Goal: Task Accomplishment & Management: Manage account settings

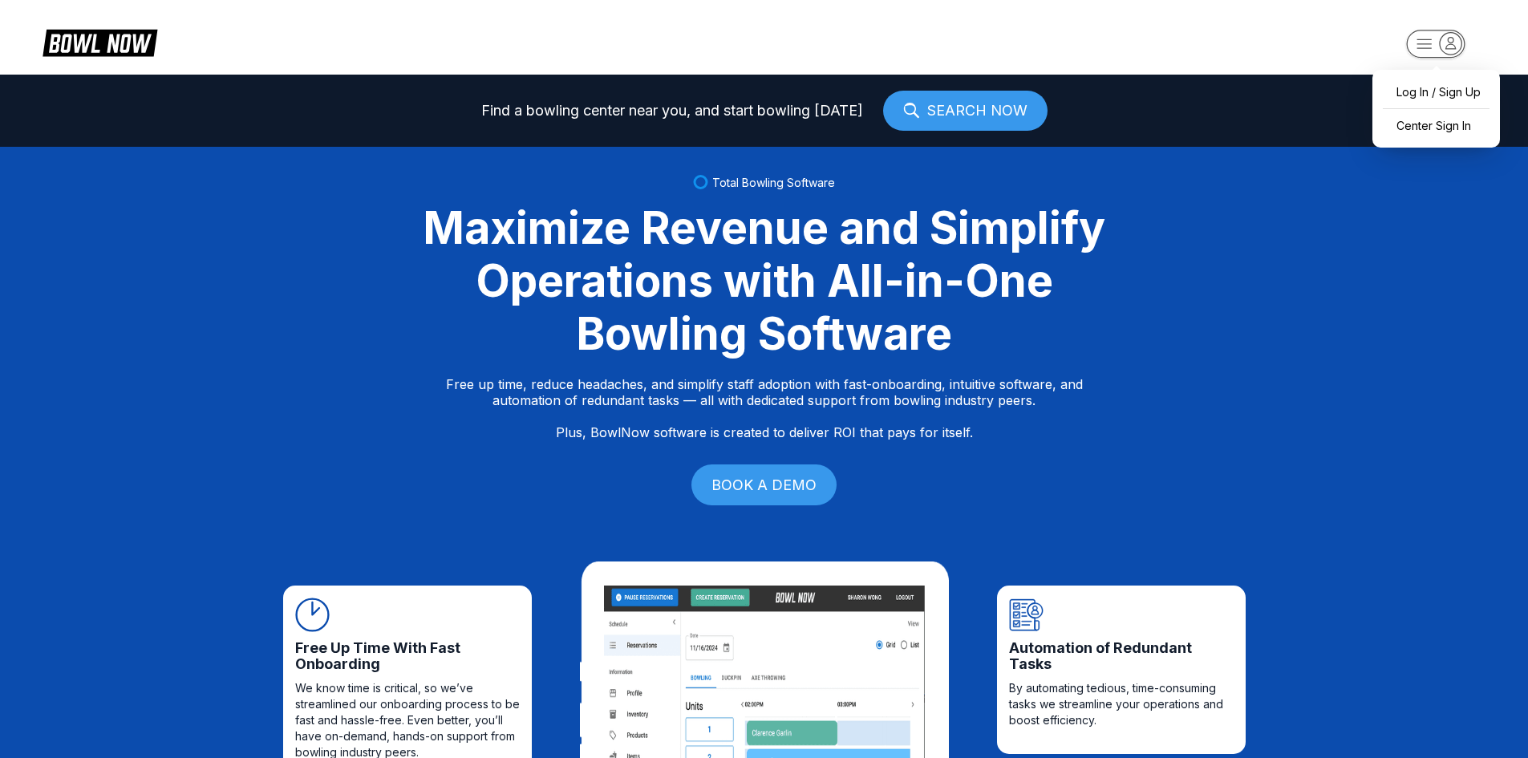
click at [1448, 44] on icon "button" at bounding box center [1451, 43] width 22 height 22
click at [1401, 96] on div "Log In / Sign Up" at bounding box center [1435, 92] width 111 height 28
select select "**"
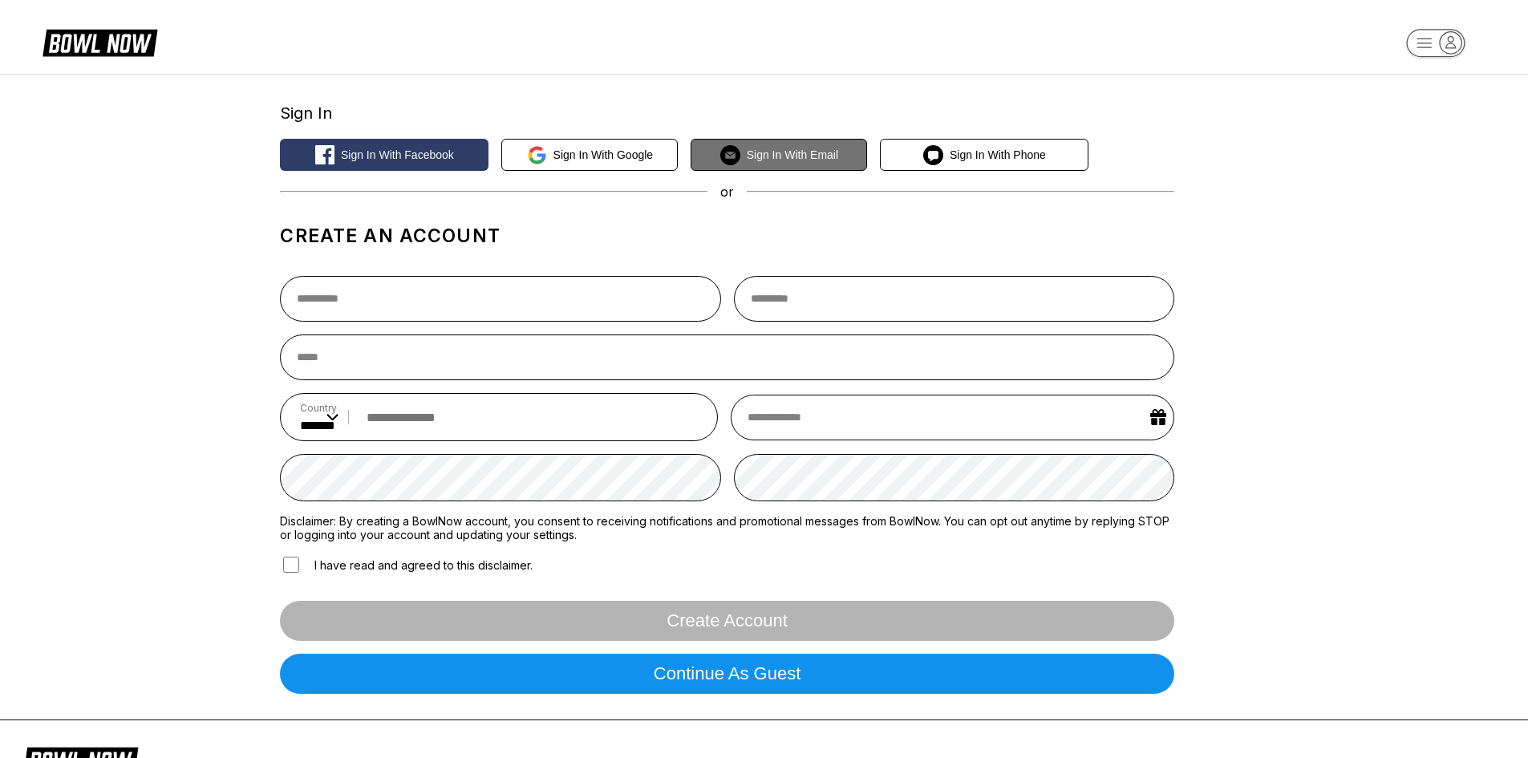
click at [810, 158] on span "Sign in with Email" at bounding box center [792, 154] width 91 height 13
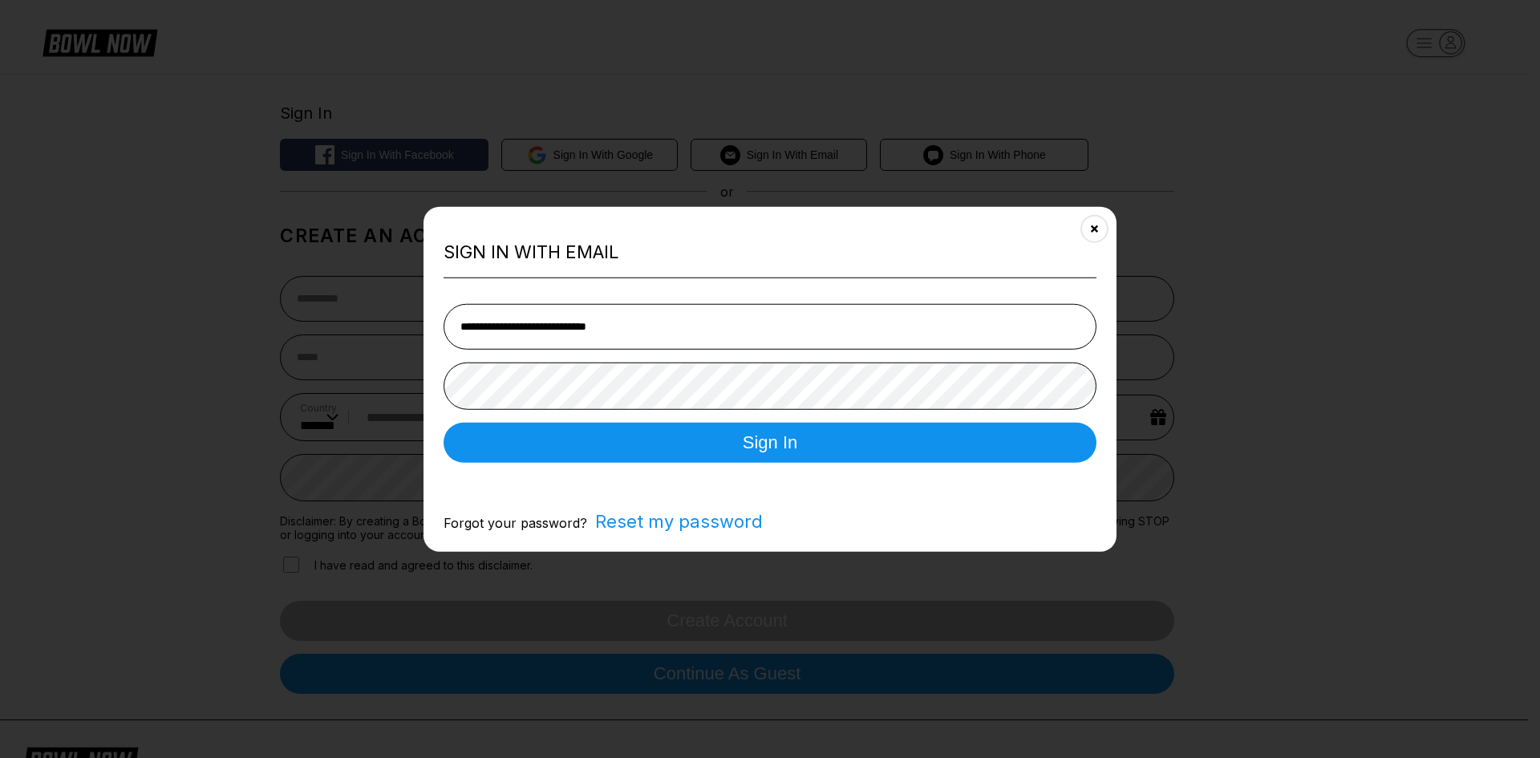
type input "**********"
click at [784, 455] on button "Sign In" at bounding box center [770, 443] width 653 height 40
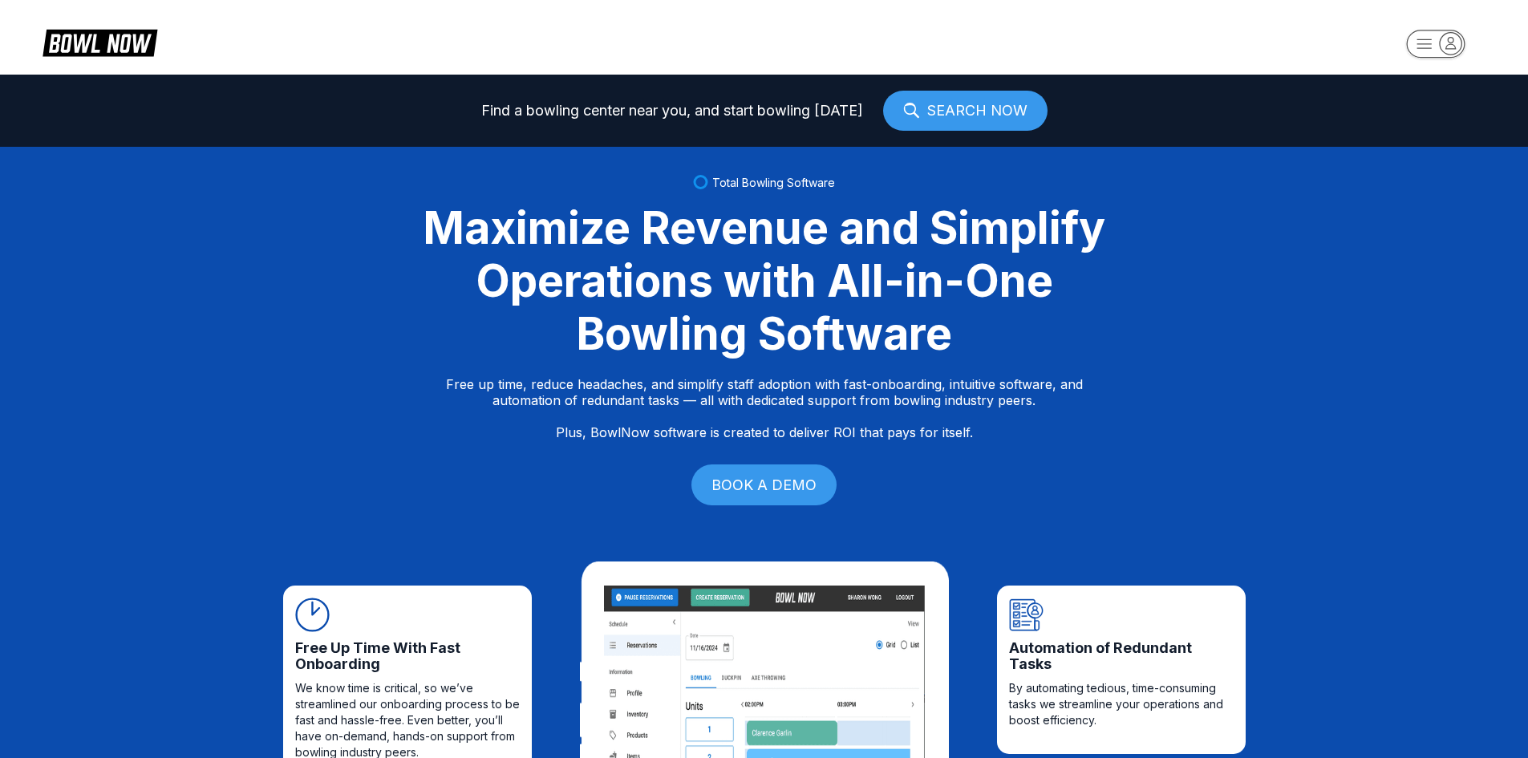
click at [1438, 32] on rect "button" at bounding box center [1435, 44] width 59 height 28
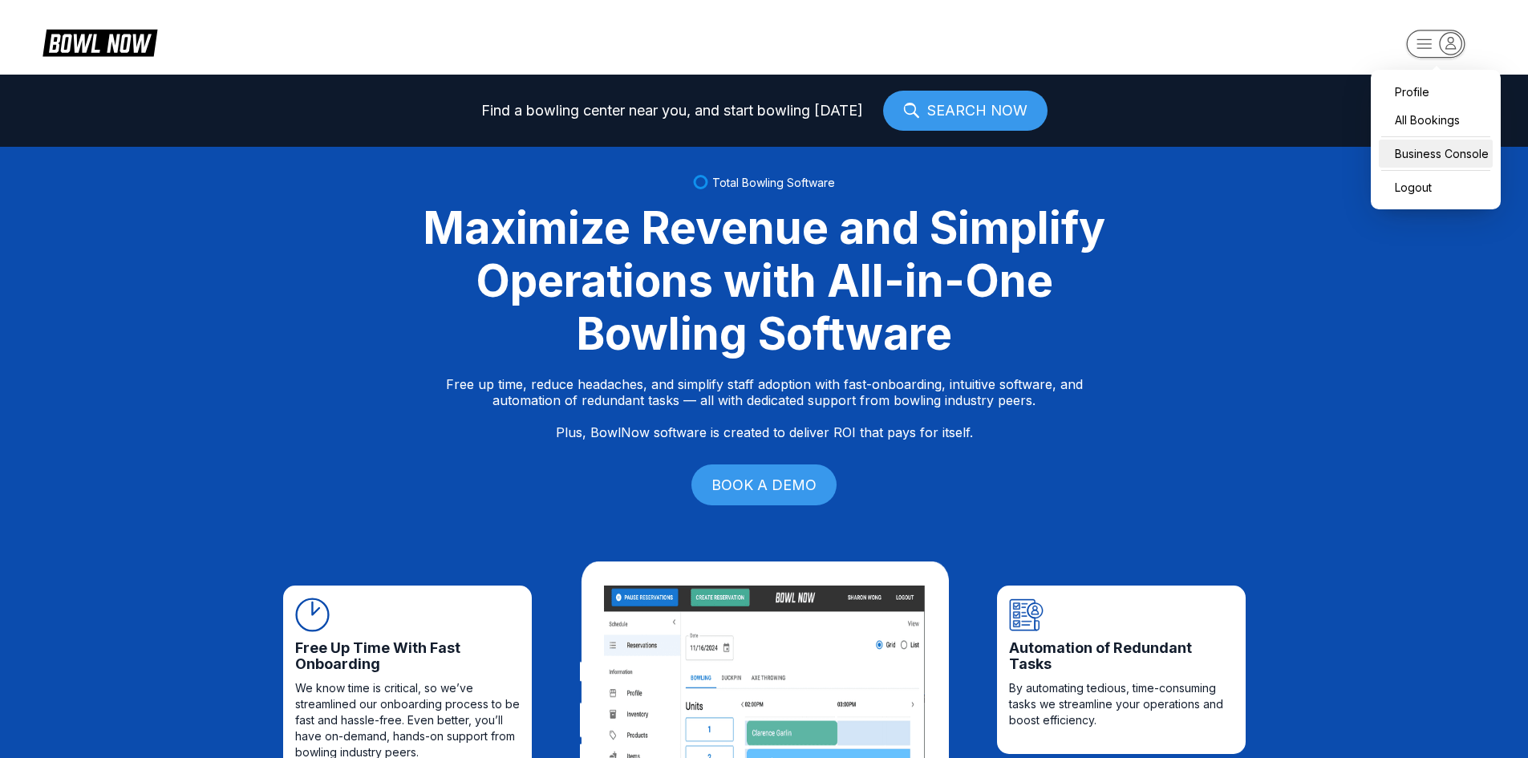
click at [1420, 162] on div "Business Console" at bounding box center [1436, 154] width 114 height 28
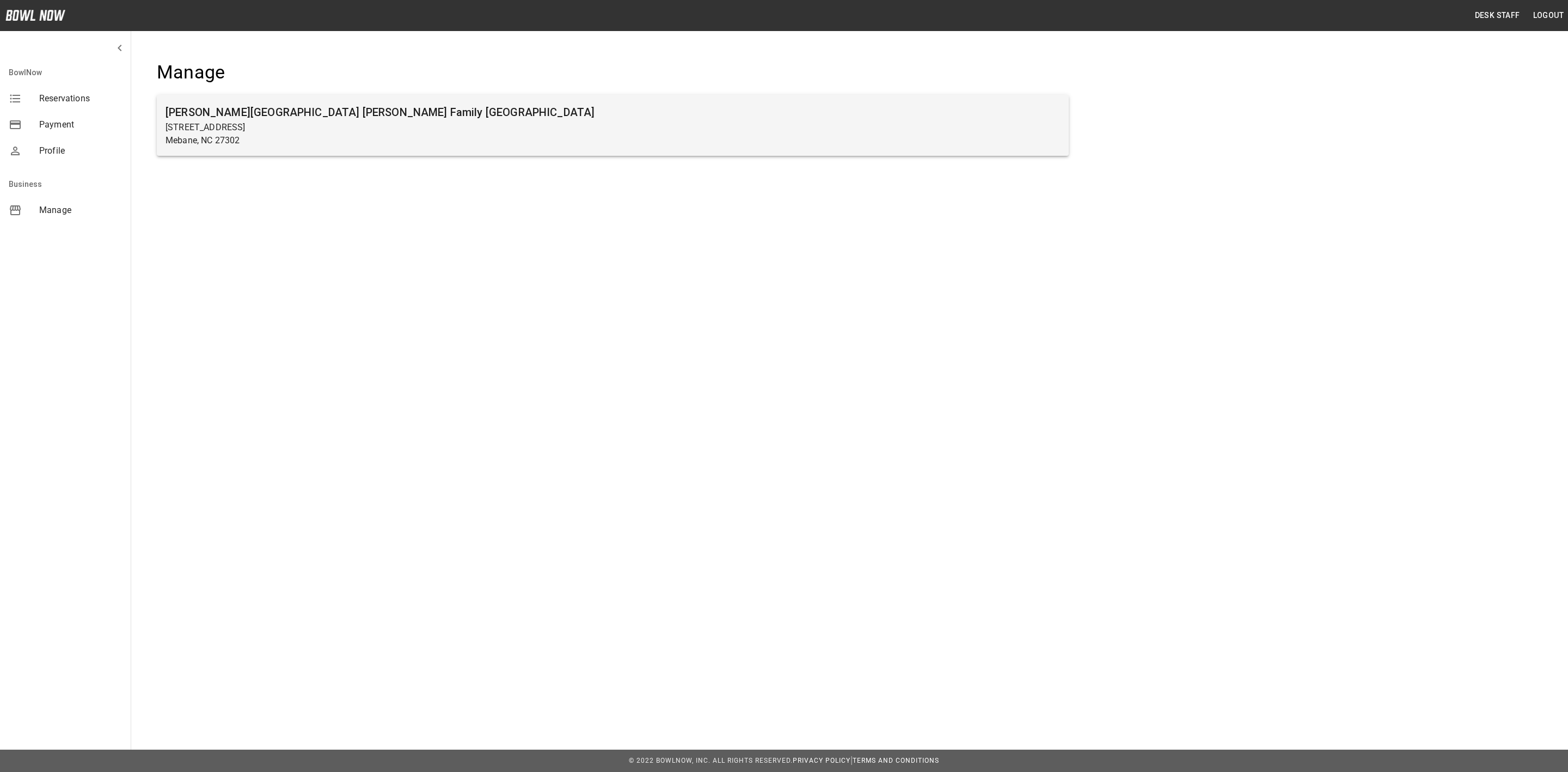
click at [405, 107] on h6 "[PERSON_NAME][GEOGRAPHIC_DATA] [PERSON_NAME] Family [GEOGRAPHIC_DATA]" at bounding box center [613, 112] width 895 height 18
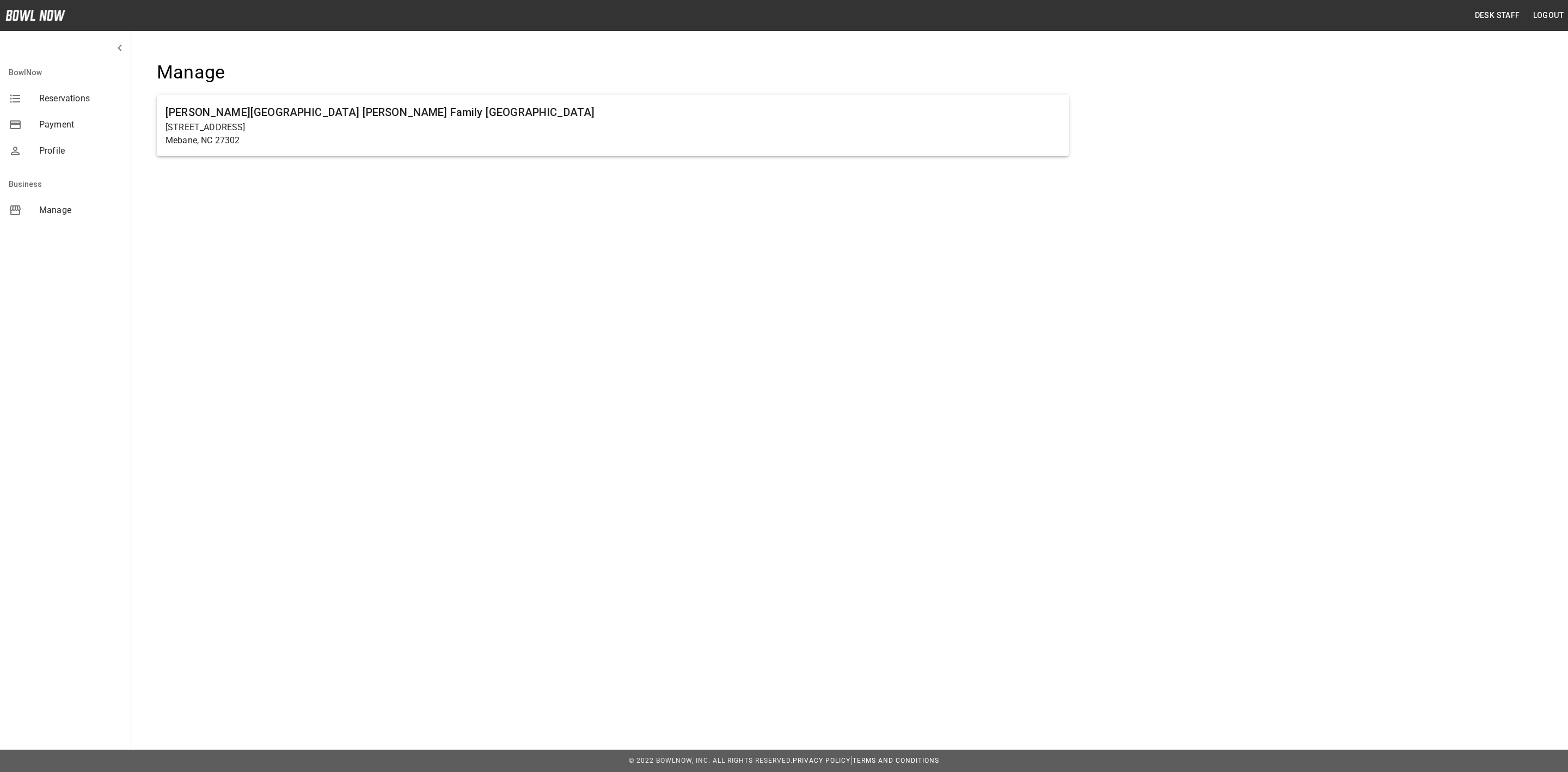
click at [362, 92] on ul "Buffaloe Lanes Mebane Family Bowling Center 103 South 5th Street Mebane, NC 273…" at bounding box center [612, 130] width 912 height 79
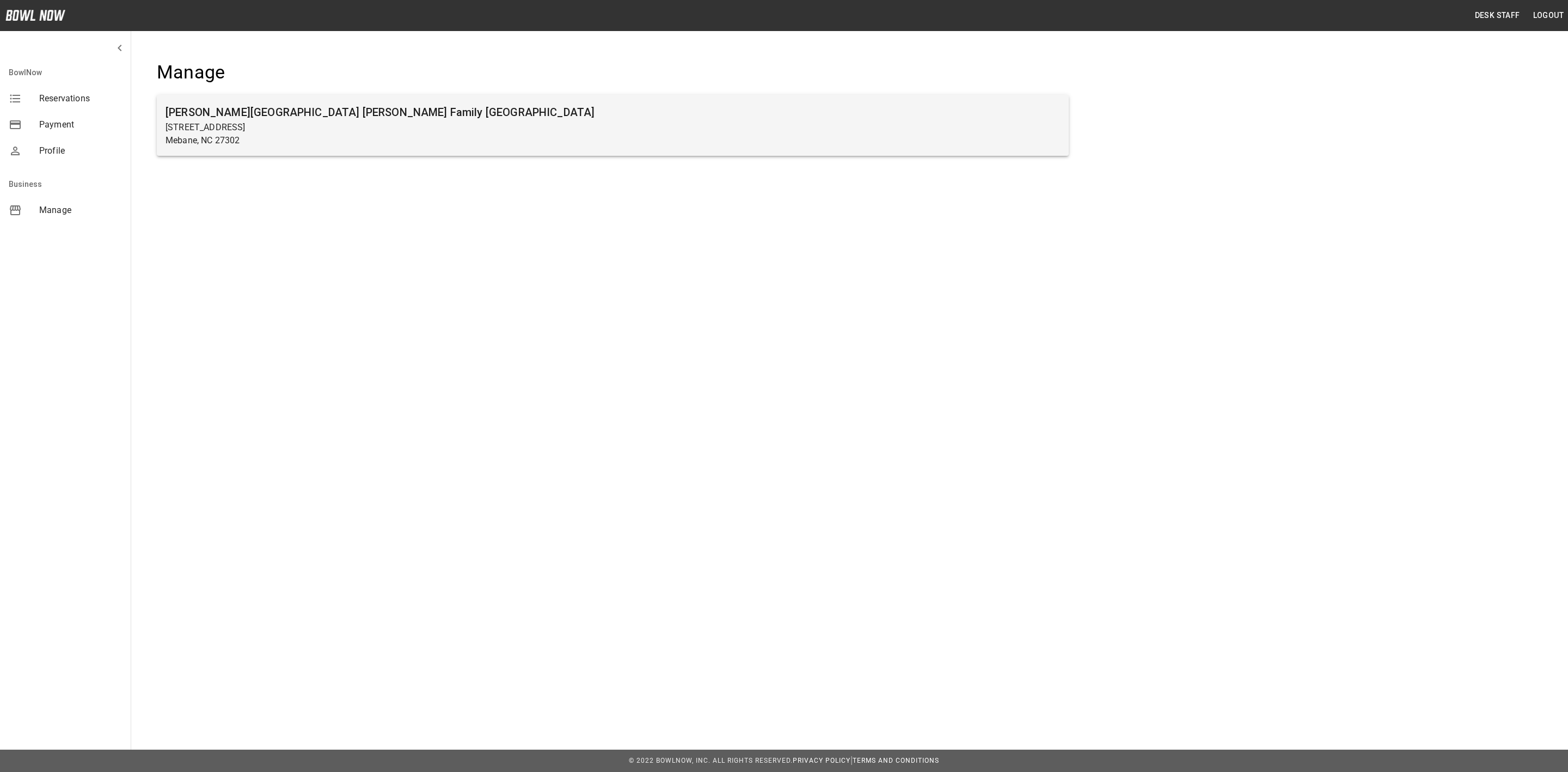
click at [389, 136] on p "Mebane, NC 27302" at bounding box center [613, 140] width 895 height 13
click at [303, 131] on p "103 South 5th Street" at bounding box center [613, 127] width 895 height 13
click at [441, 113] on h6 "Buffaloe Lanes Mebane Family Bowling Center" at bounding box center [613, 112] width 895 height 18
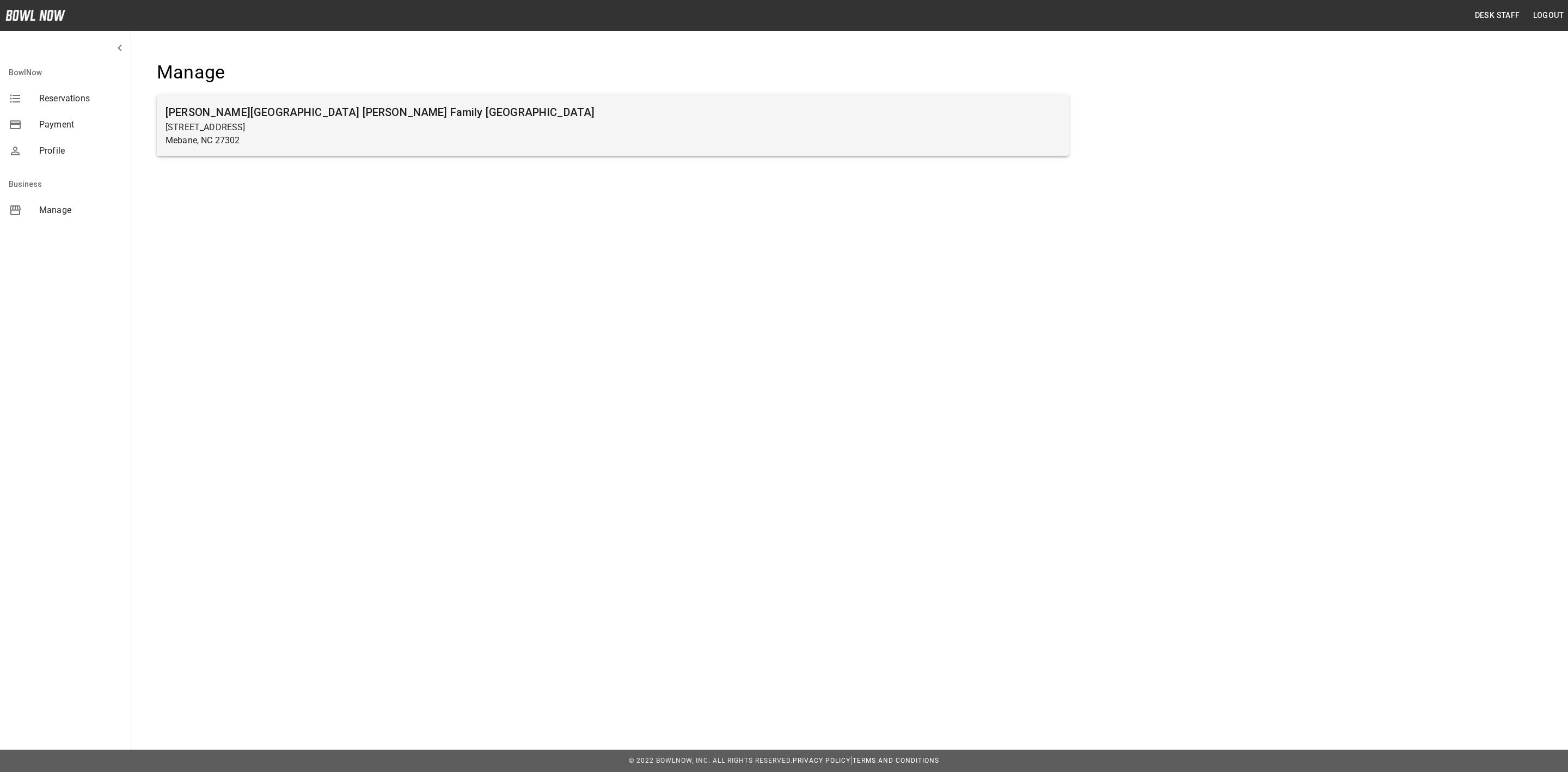
click at [330, 134] on p "Mebane, NC 27302" at bounding box center [613, 140] width 895 height 13
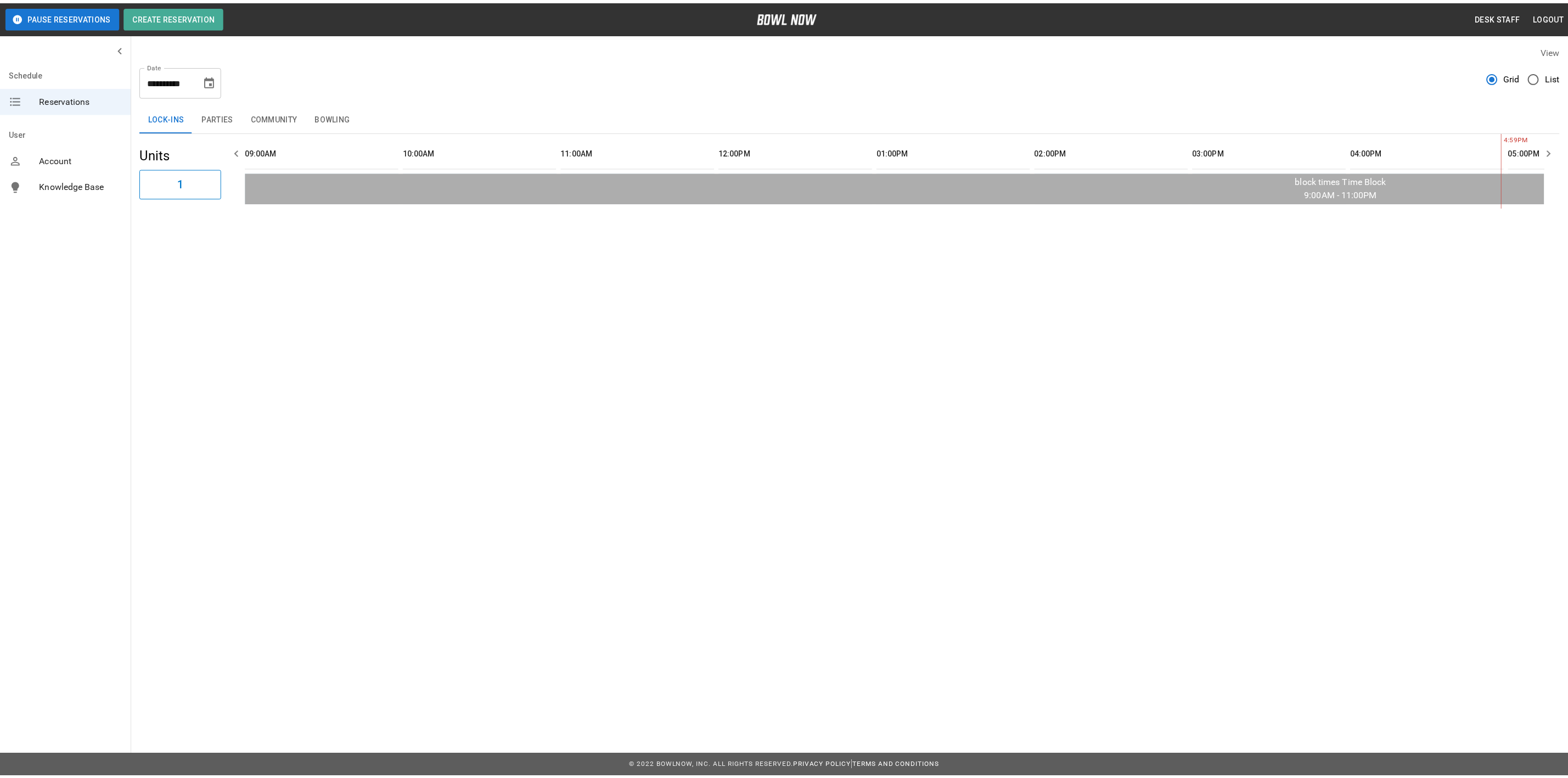
scroll to position [0, 1113]
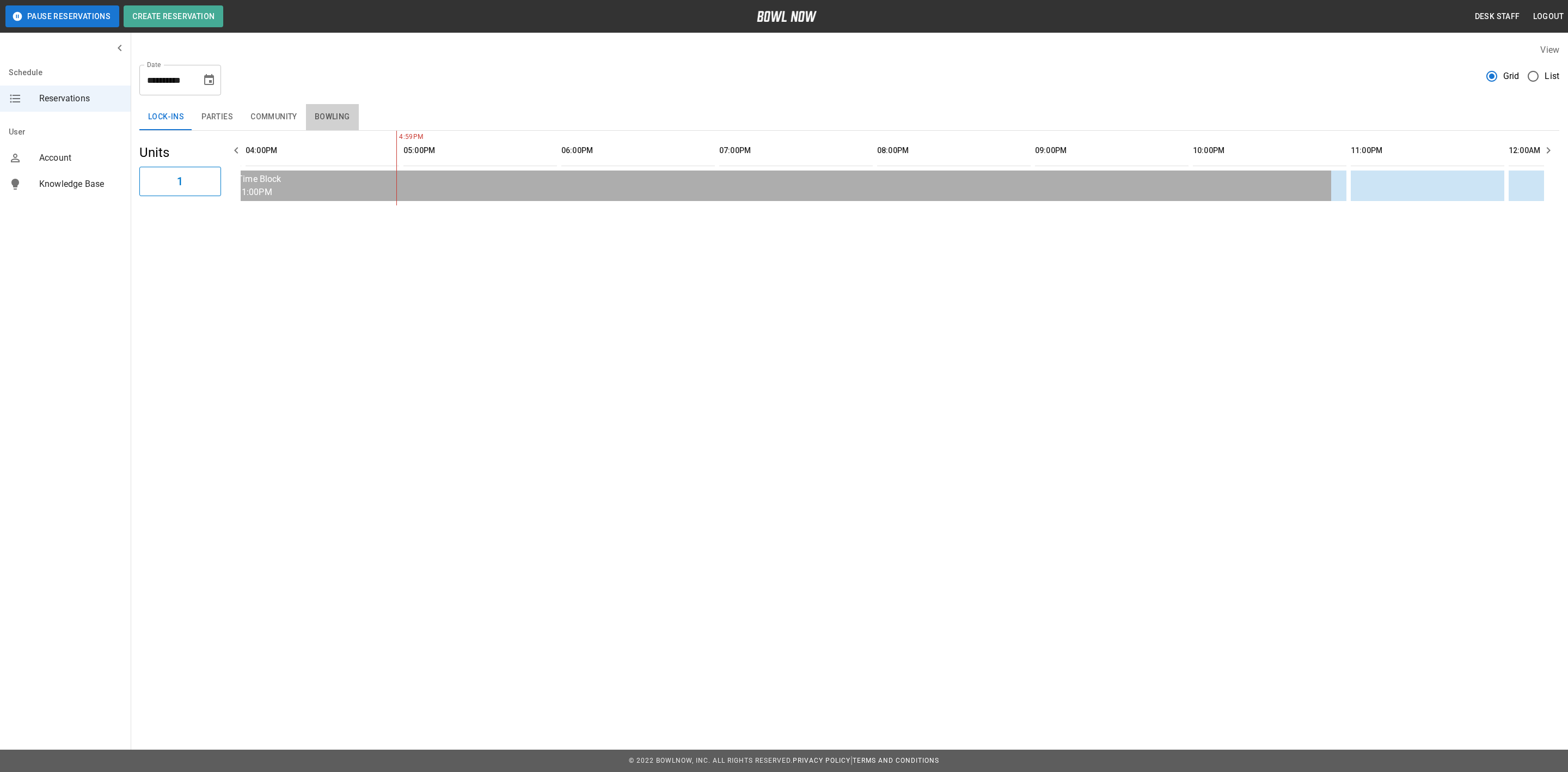
click at [331, 117] on button "Bowling" at bounding box center [333, 117] width 53 height 26
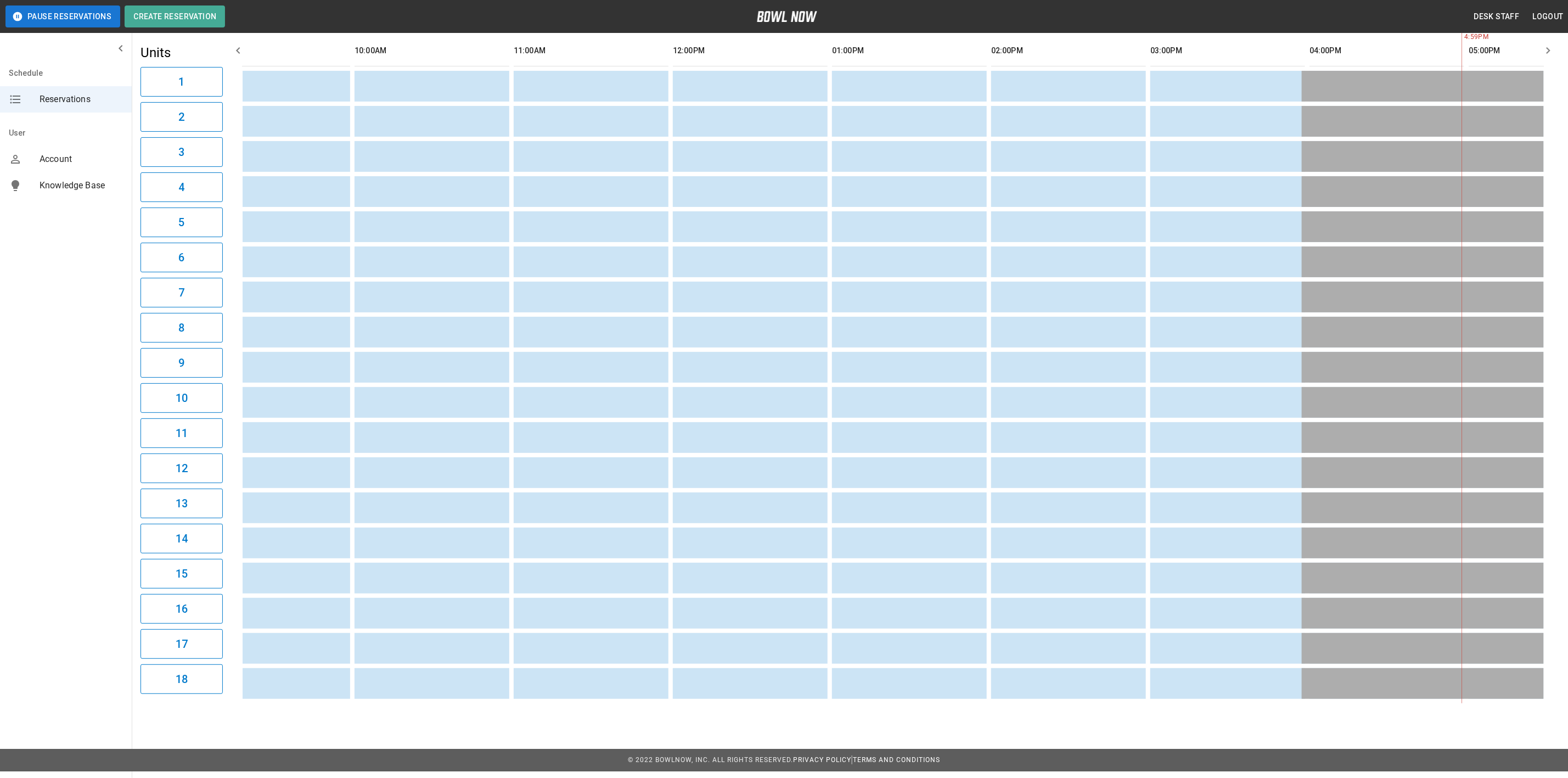
scroll to position [0, 0]
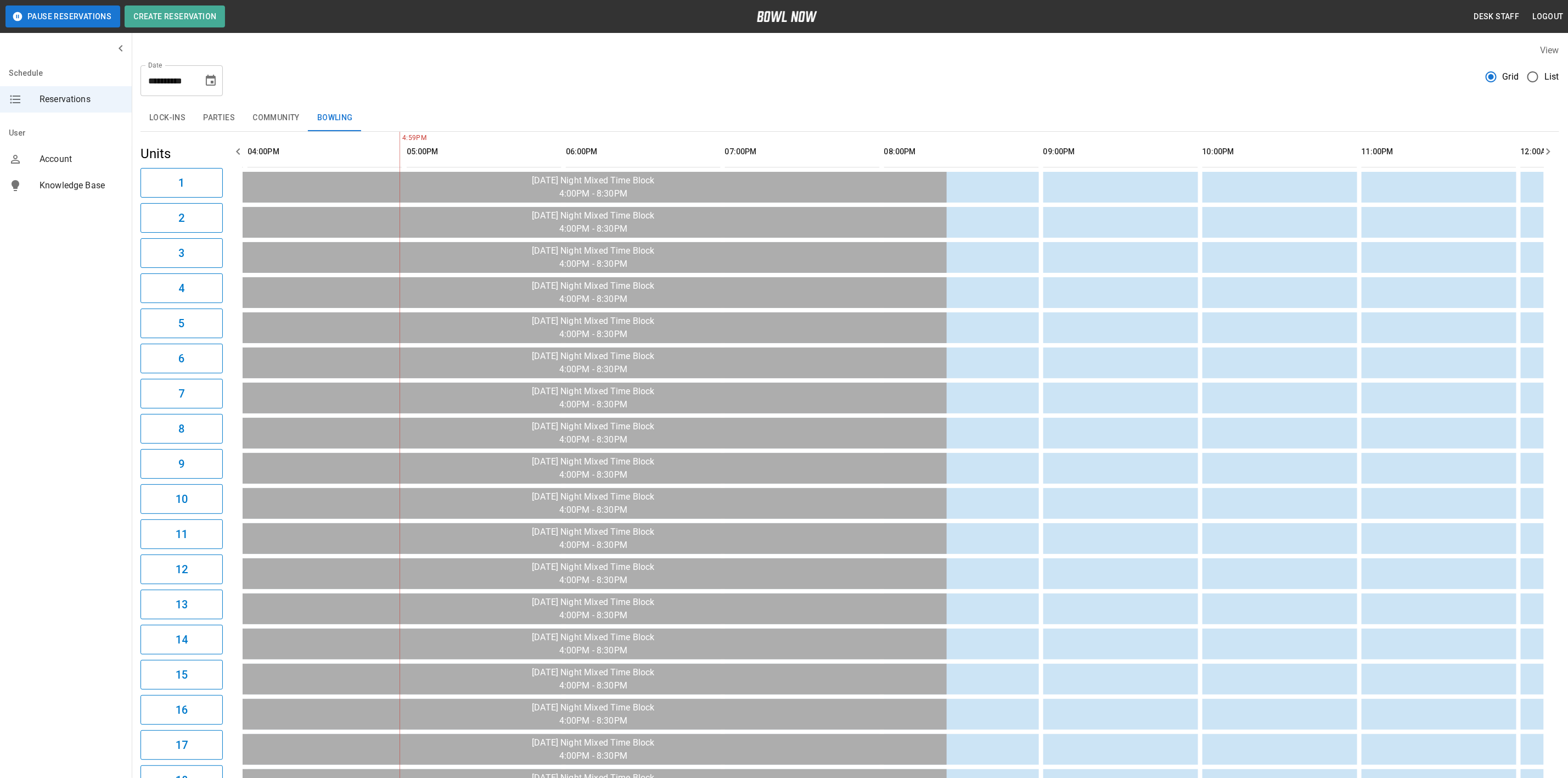
drag, startPoint x: 220, startPoint y: 71, endPoint x: 220, endPoint y: 78, distance: 7.0
click at [220, 71] on div "**********" at bounding box center [181, 80] width 82 height 31
drag, startPoint x: 220, startPoint y: 78, endPoint x: 220, endPoint y: 89, distance: 11.0
click at [220, 78] on button "Choose date, selected date is Sep 28, 2025" at bounding box center [211, 81] width 22 height 22
click at [130, 242] on button "29" at bounding box center [124, 242] width 20 height 20
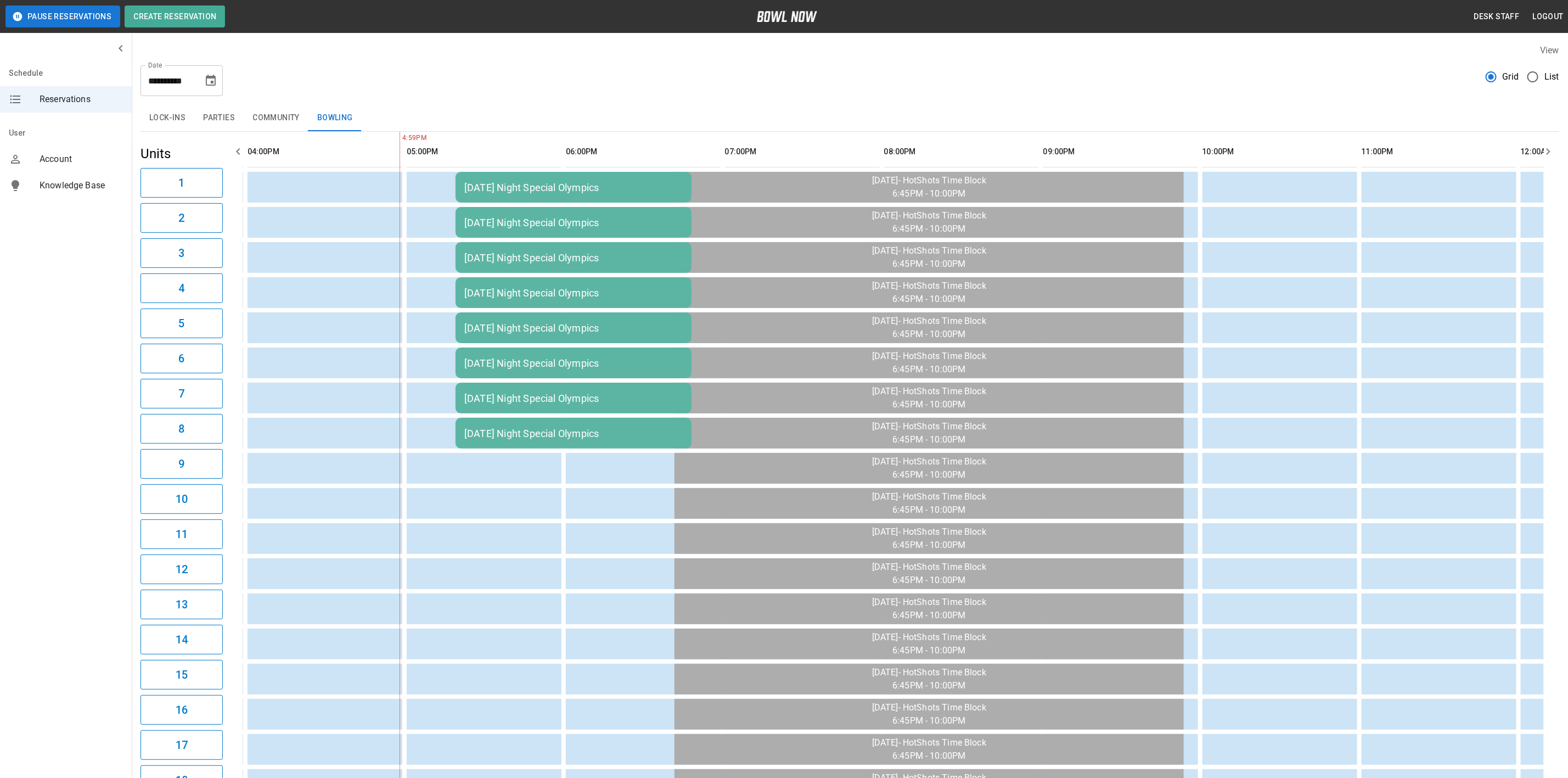
click at [211, 78] on icon "Choose date, selected date is Sep 29, 2025" at bounding box center [211, 80] width 10 height 11
drag, startPoint x: 246, startPoint y: 112, endPoint x: 221, endPoint y: 122, distance: 26.9
click at [246, 112] on button "Next month" at bounding box center [239, 113] width 18 height 18
click at [168, 160] on button "1" at bounding box center [168, 159] width 20 height 20
type input "**********"
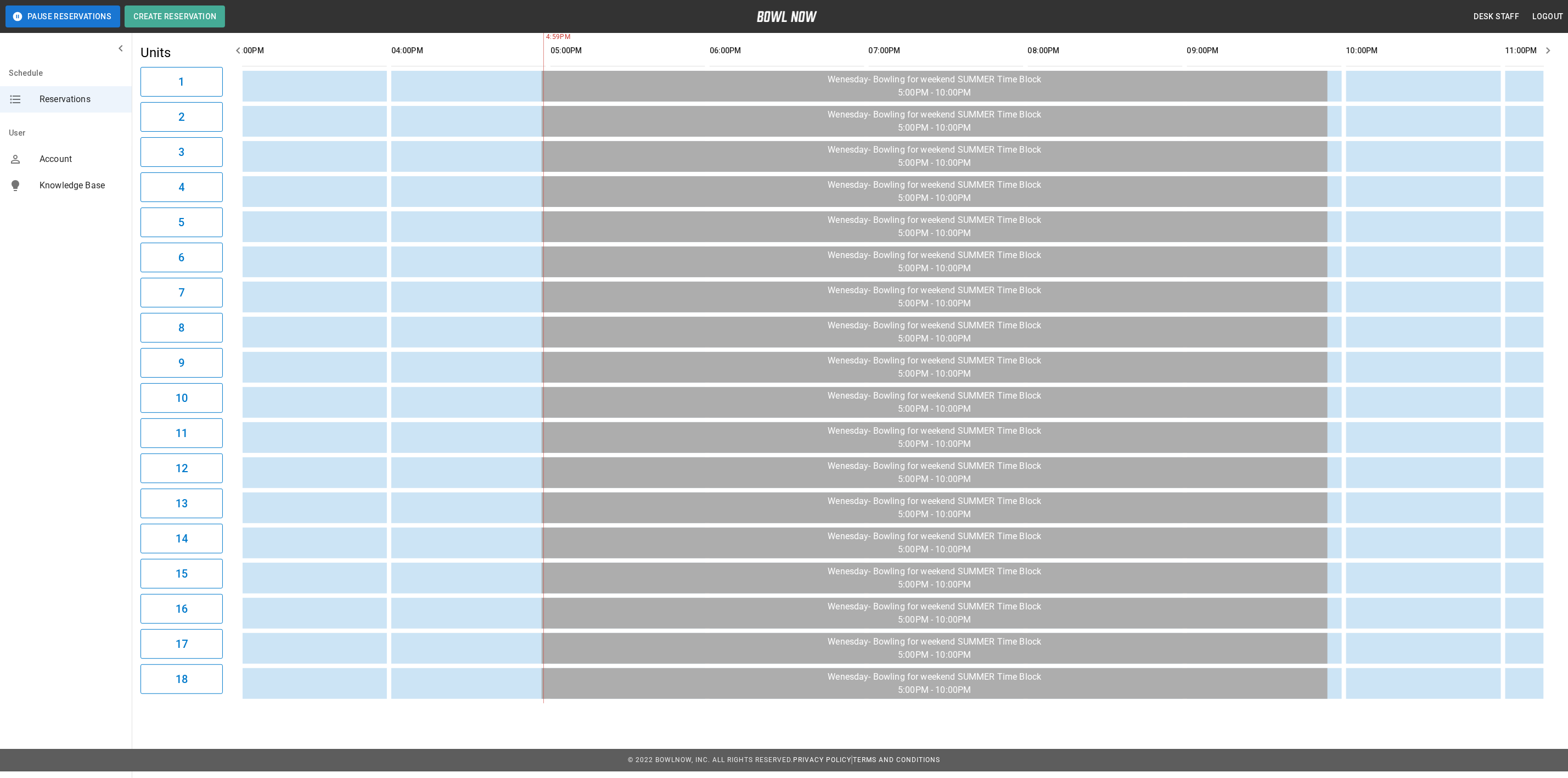
drag, startPoint x: 921, startPoint y: 697, endPoint x: 852, endPoint y: 699, distance: 69.0
click at [852, 699] on div "4:59PM" at bounding box center [893, 367] width 1301 height 673
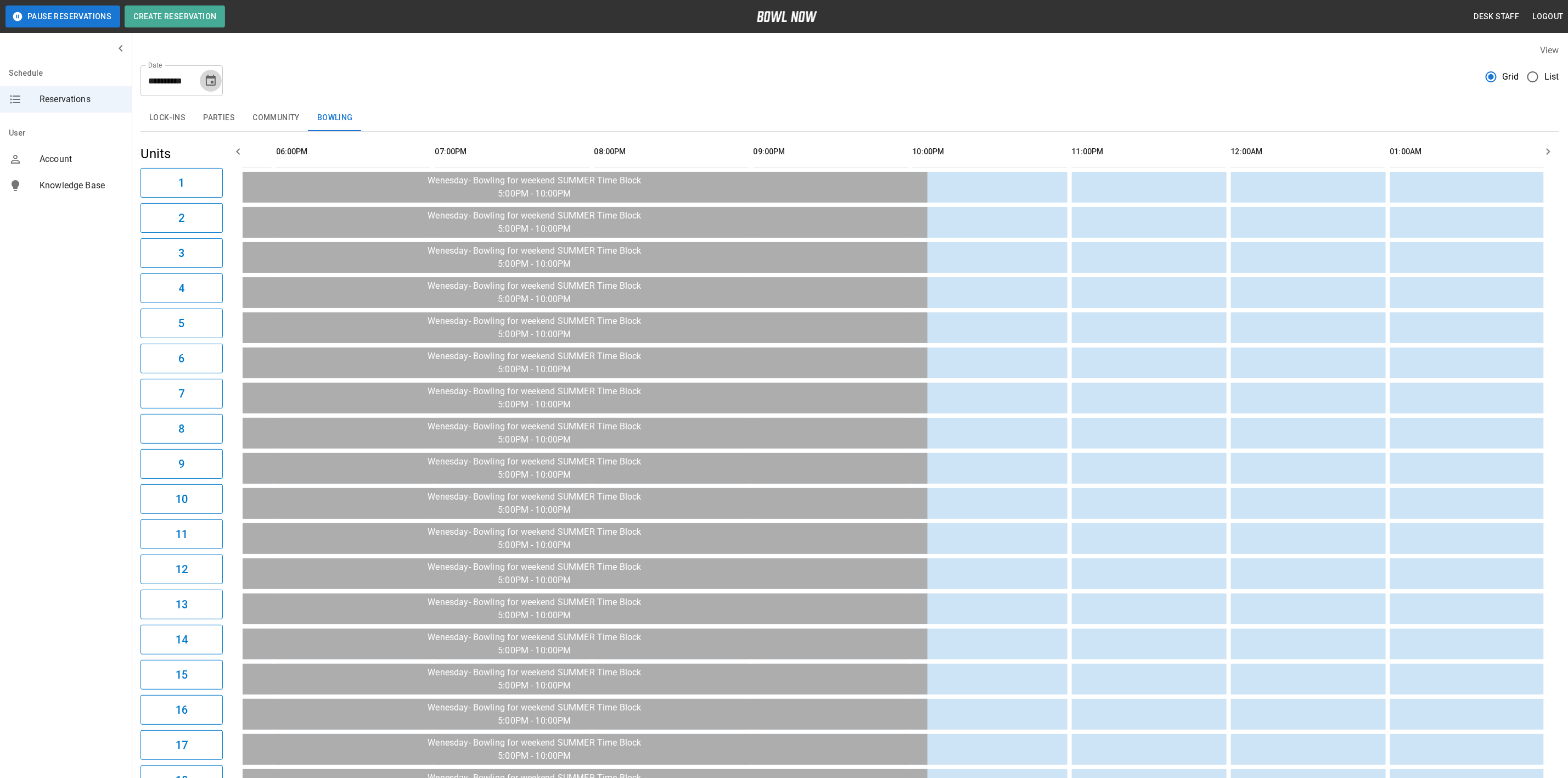
click at [211, 85] on icon "Choose date, selected date is Oct 1, 2025" at bounding box center [211, 80] width 10 height 11
